Goal: Task Accomplishment & Management: Use online tool/utility

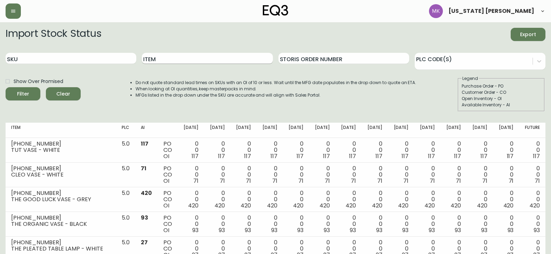
click at [198, 60] on input "Item" at bounding box center [207, 58] width 131 height 11
type input "throw"
click at [6, 87] on button "Filter" at bounding box center [23, 93] width 35 height 13
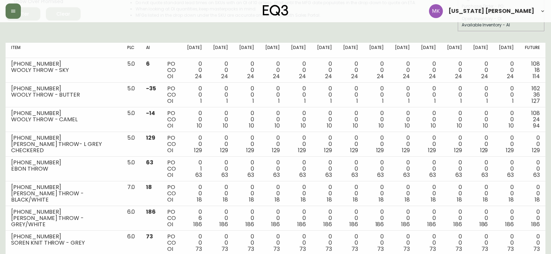
scroll to position [93, 0]
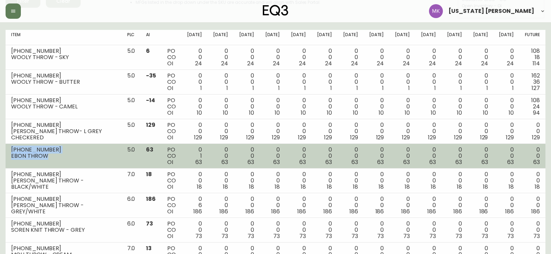
drag, startPoint x: 45, startPoint y: 156, endPoint x: 9, endPoint y: 149, distance: 37.2
click at [9, 149] on td "[PHONE_NUMBER] EBON THROW" at bounding box center [64, 156] width 116 height 25
copy div "[PHONE_NUMBER] EBON THROW"
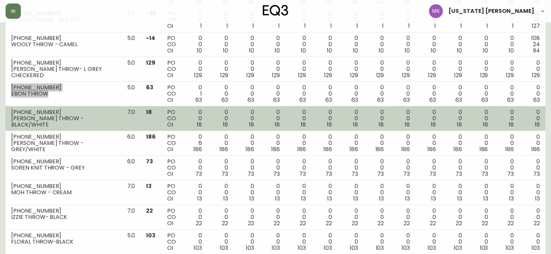
scroll to position [171, 0]
